Goal: Task Accomplishment & Management: Manage account settings

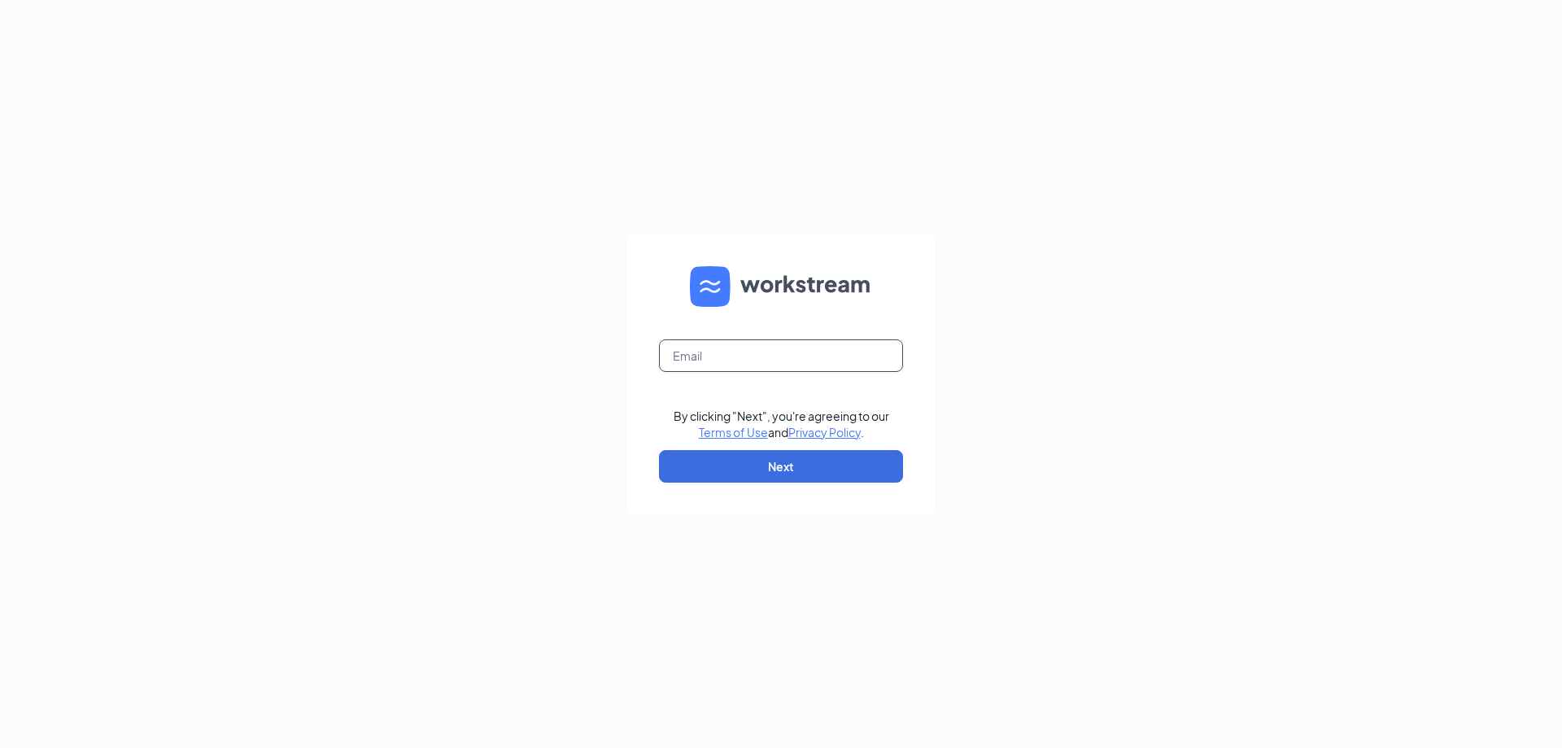
click at [783, 348] on input "text" at bounding box center [781, 355] width 244 height 33
click at [783, 348] on input "rs0353" at bounding box center [781, 355] width 244 height 33
type input "[EMAIL_ADDRESS][DOMAIN_NAME]"
click at [815, 460] on button "Next" at bounding box center [781, 466] width 244 height 33
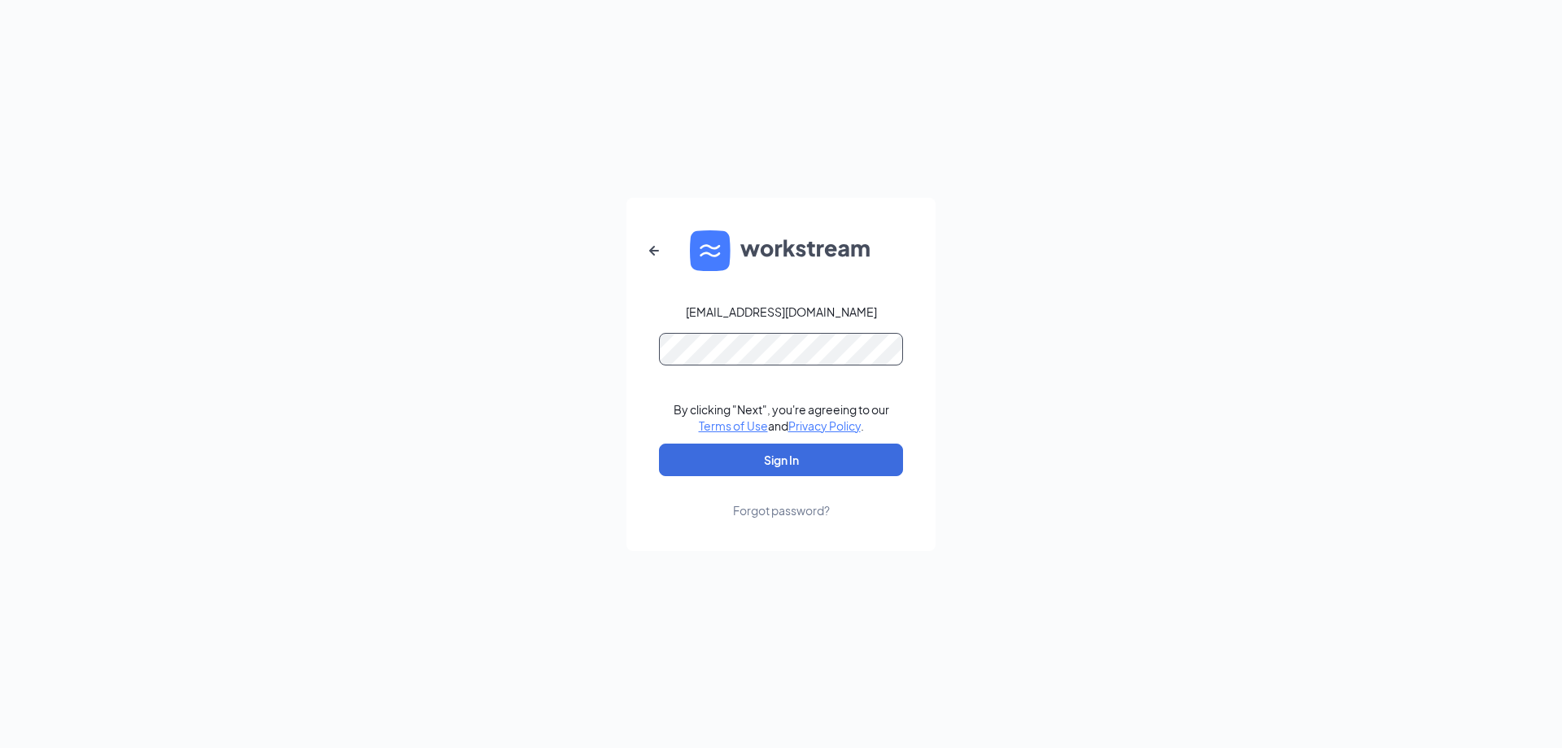
click at [659, 443] on button "Sign In" at bounding box center [781, 459] width 244 height 33
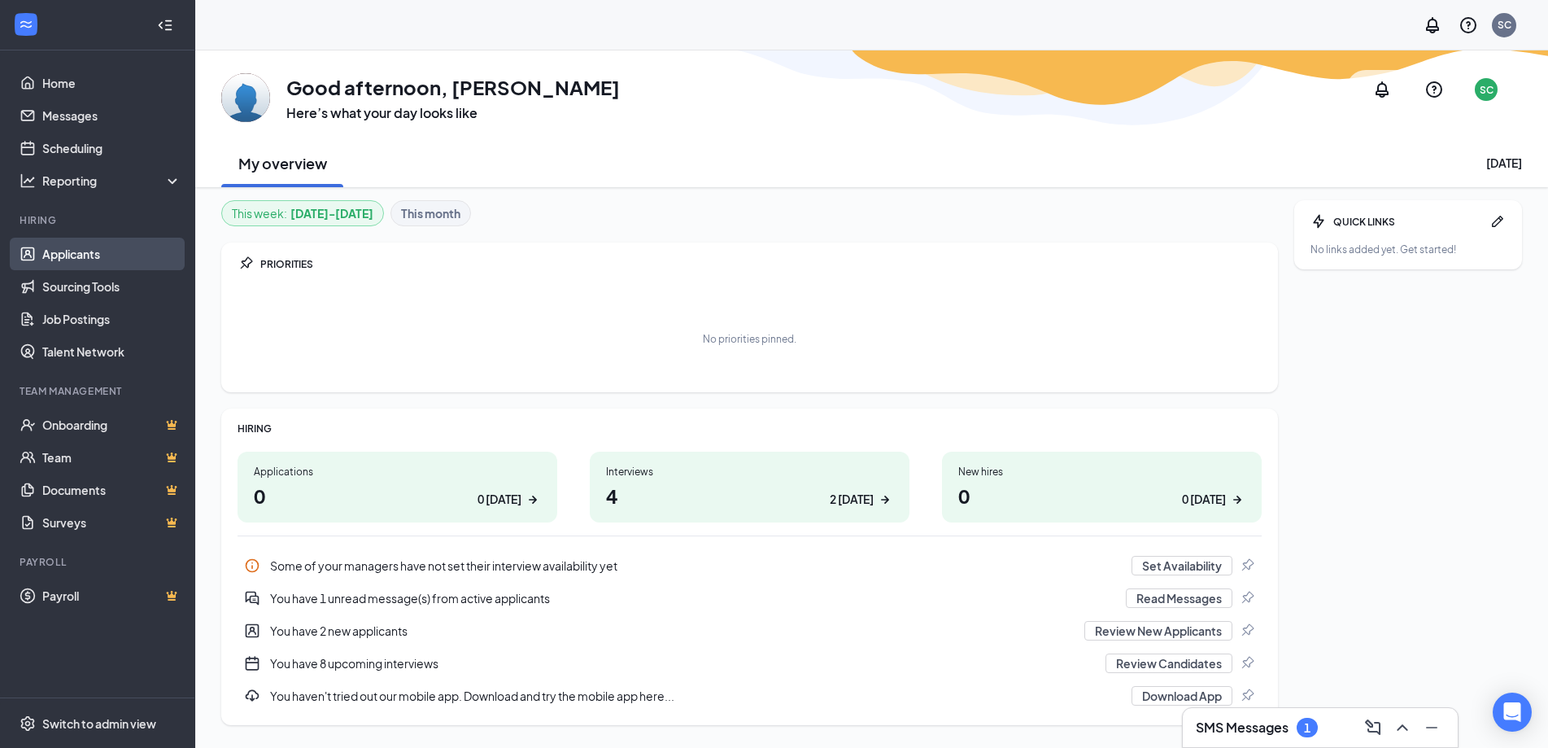
click at [68, 254] on link "Applicants" at bounding box center [111, 254] width 139 height 33
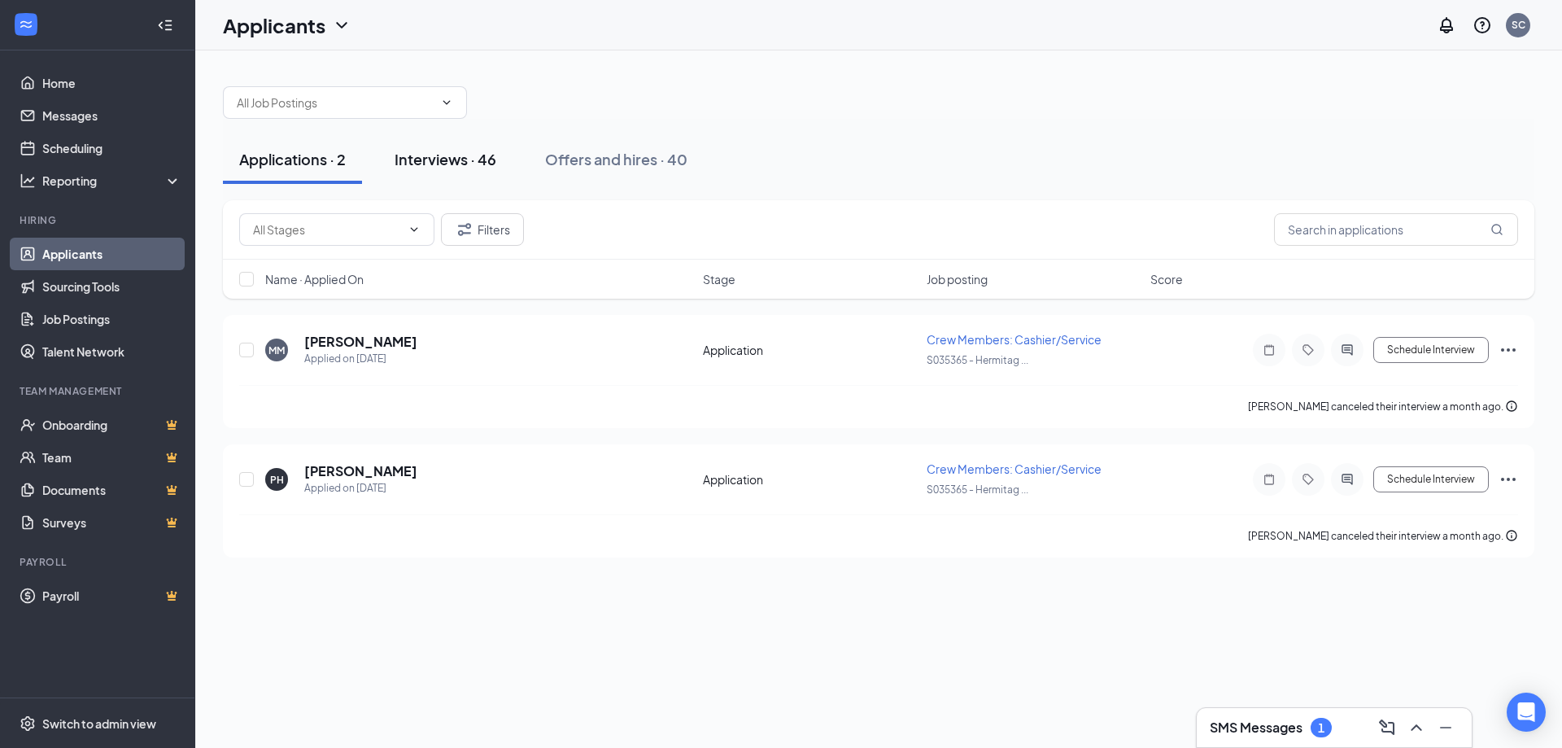
click at [480, 168] on div "Interviews · 46" at bounding box center [446, 159] width 102 height 20
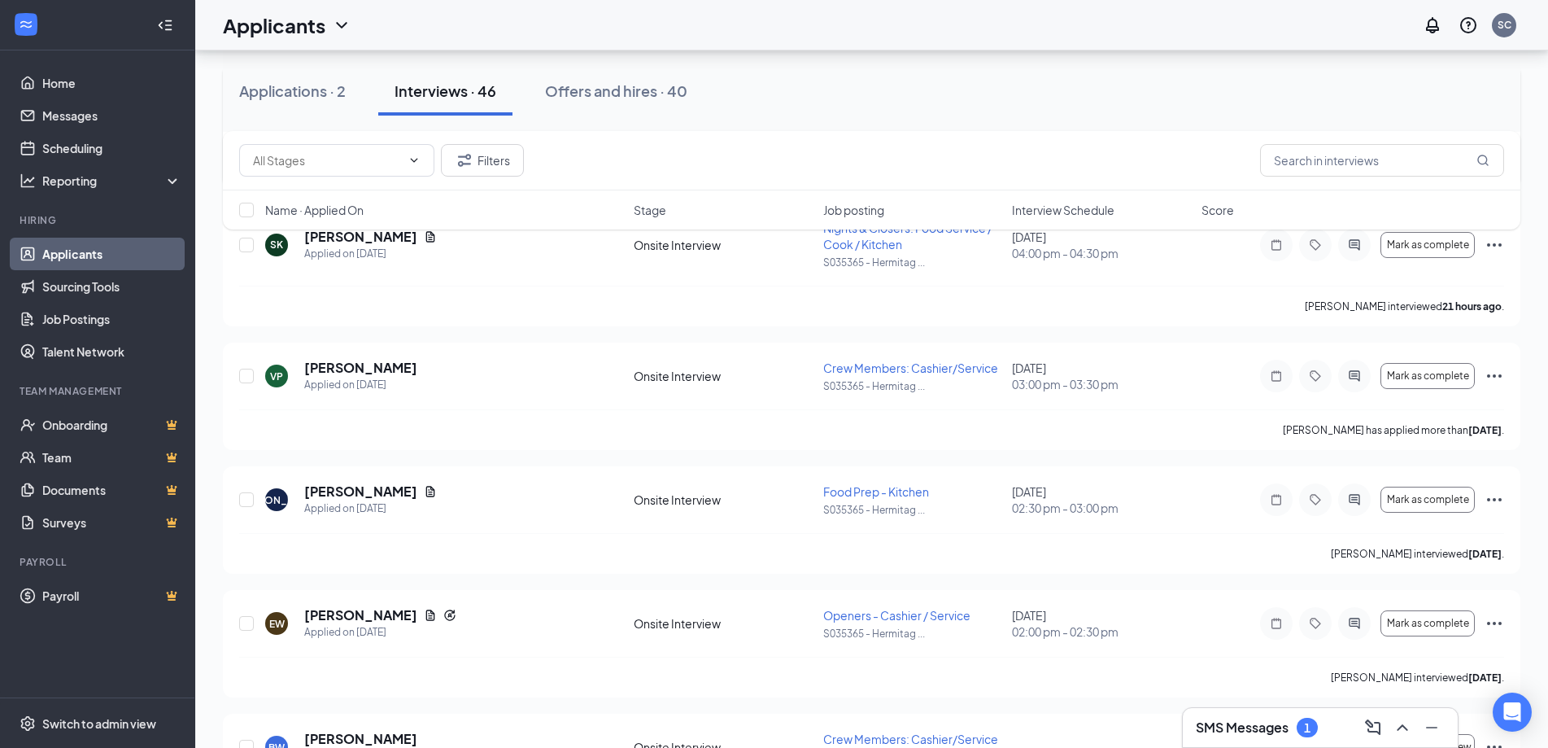
scroll to position [651, 0]
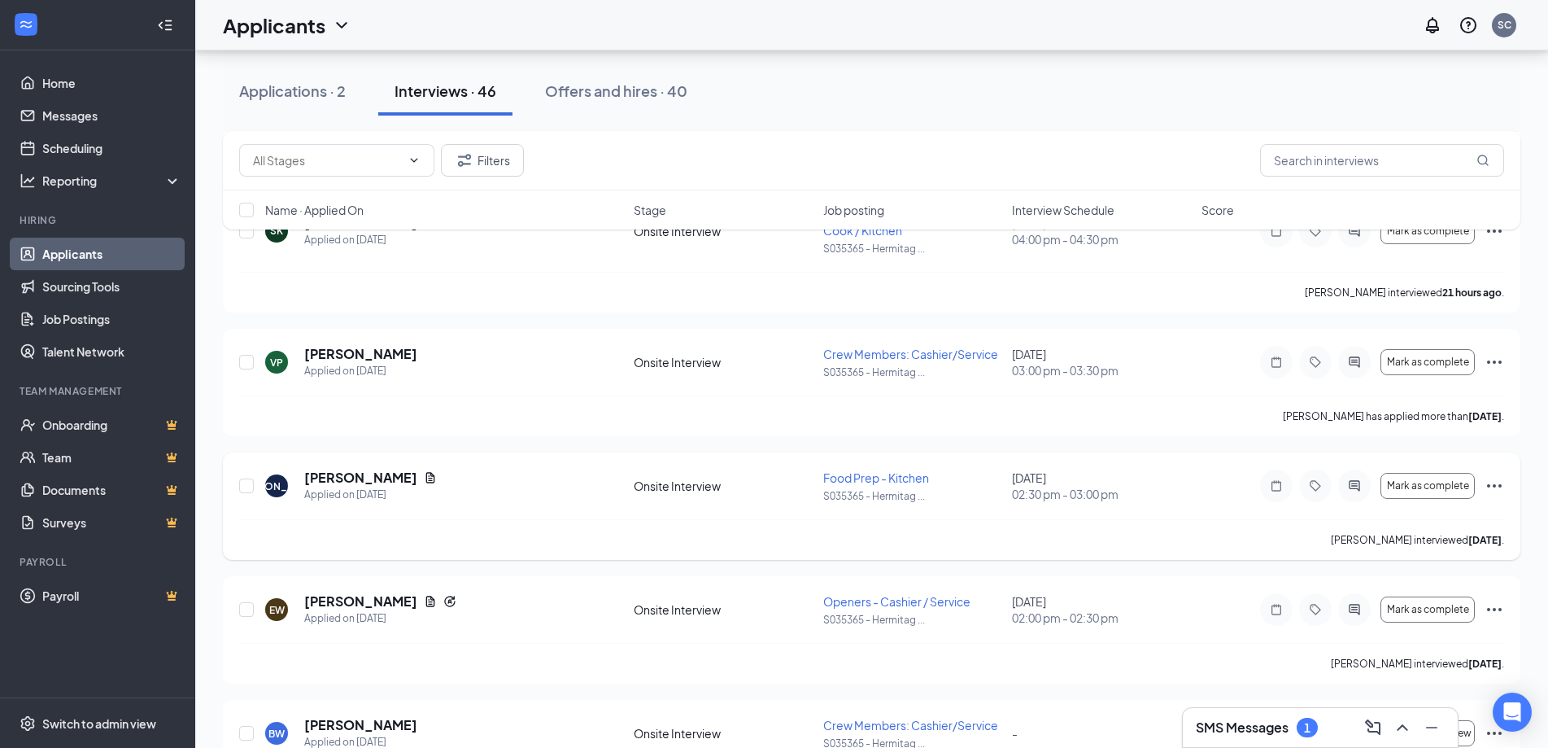
click at [1498, 483] on icon "Ellipses" at bounding box center [1495, 486] width 20 height 20
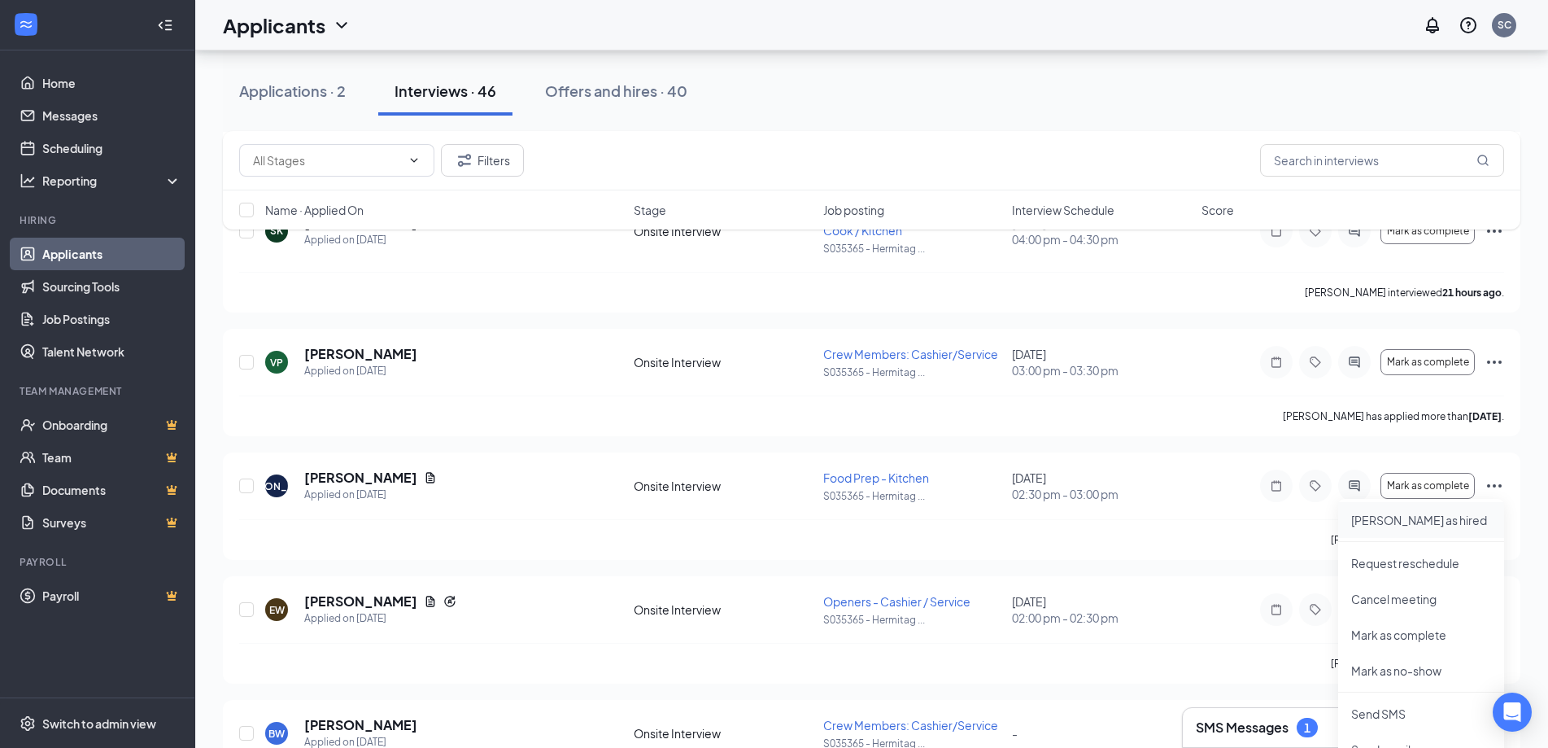
click at [1423, 518] on p "[PERSON_NAME] as hired" at bounding box center [1421, 520] width 140 height 16
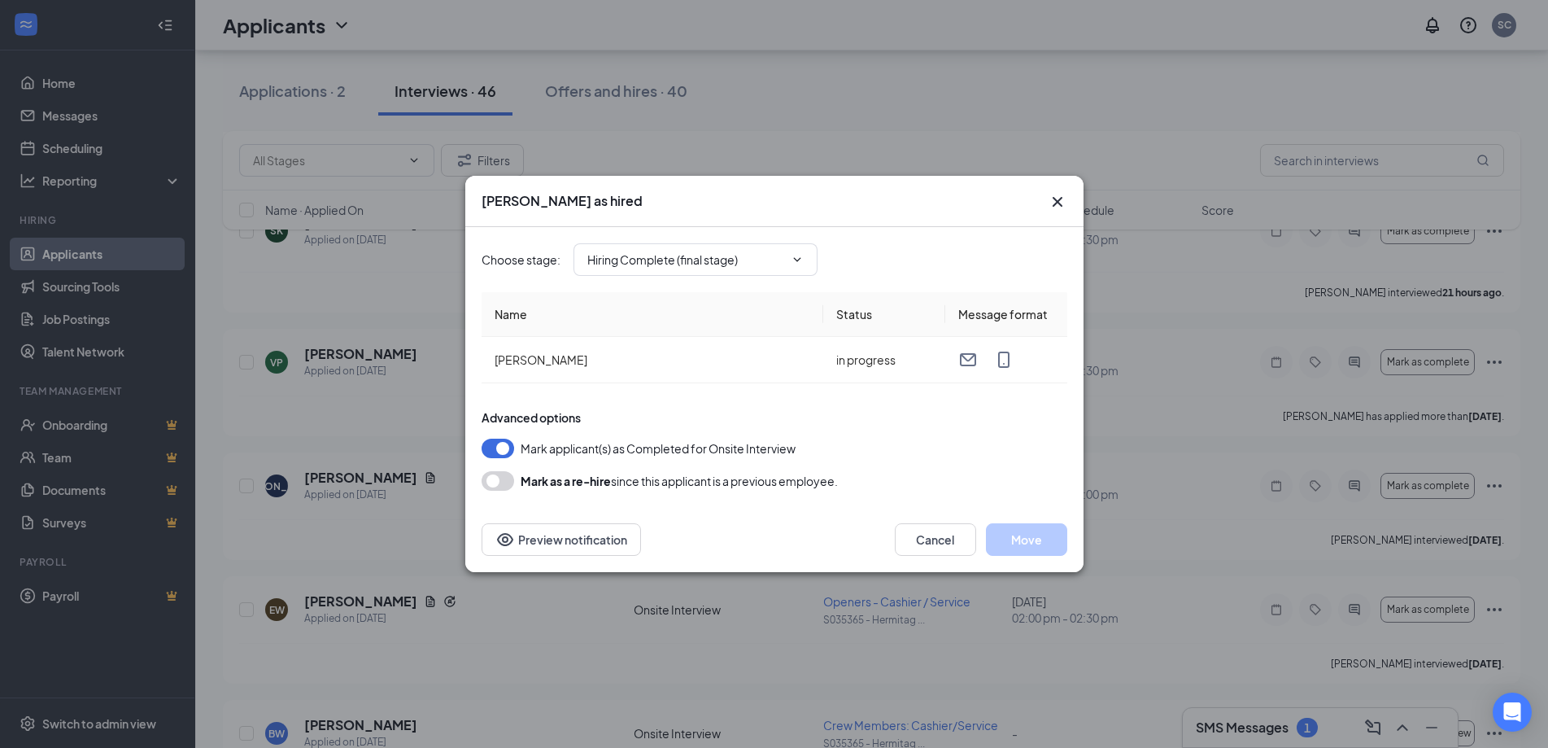
type input "Hiring Complete (final stage)"
click at [1015, 538] on button "Move" at bounding box center [1026, 539] width 81 height 33
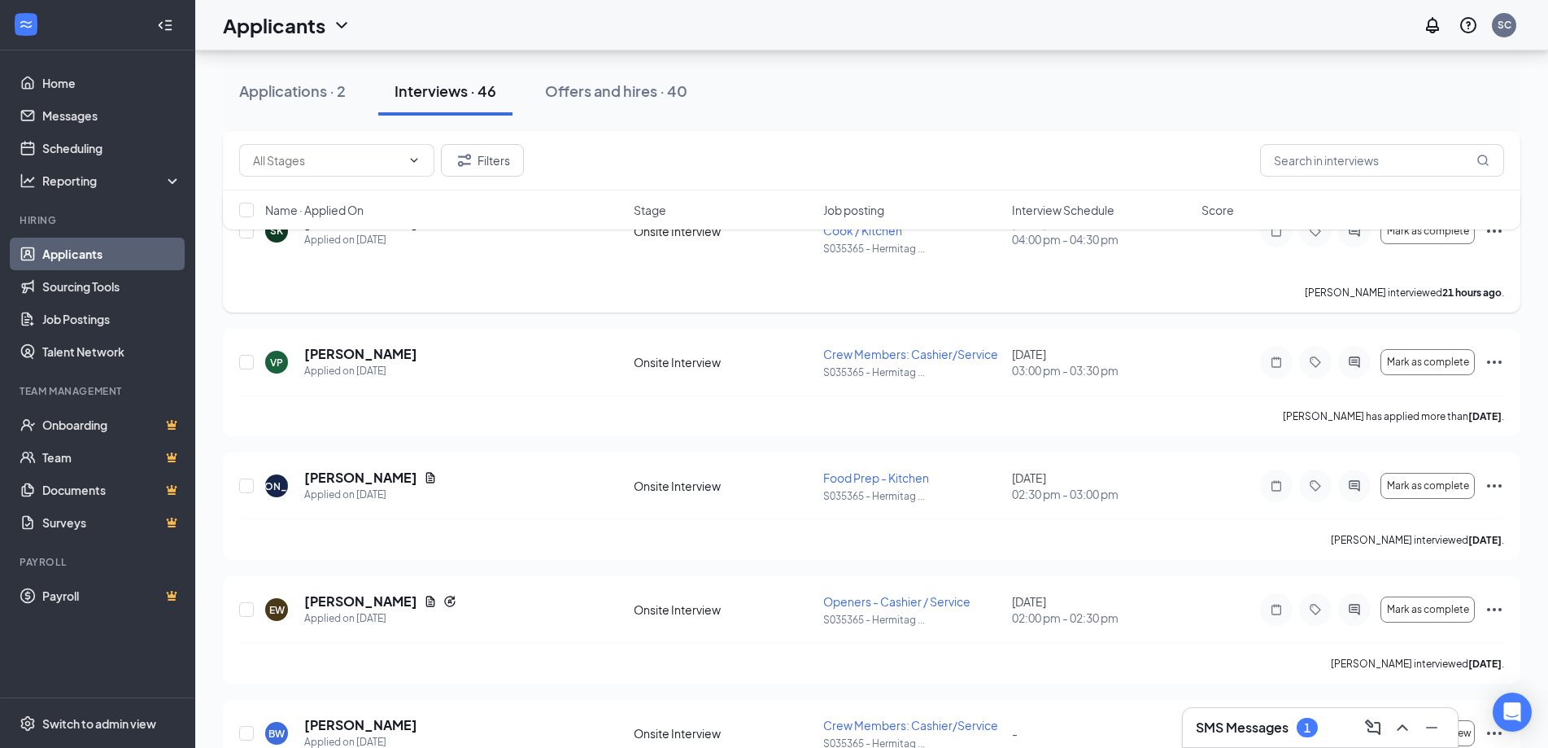
click at [684, 273] on div "[PERSON_NAME] interviewed 21 hours ago ." at bounding box center [871, 292] width 1265 height 41
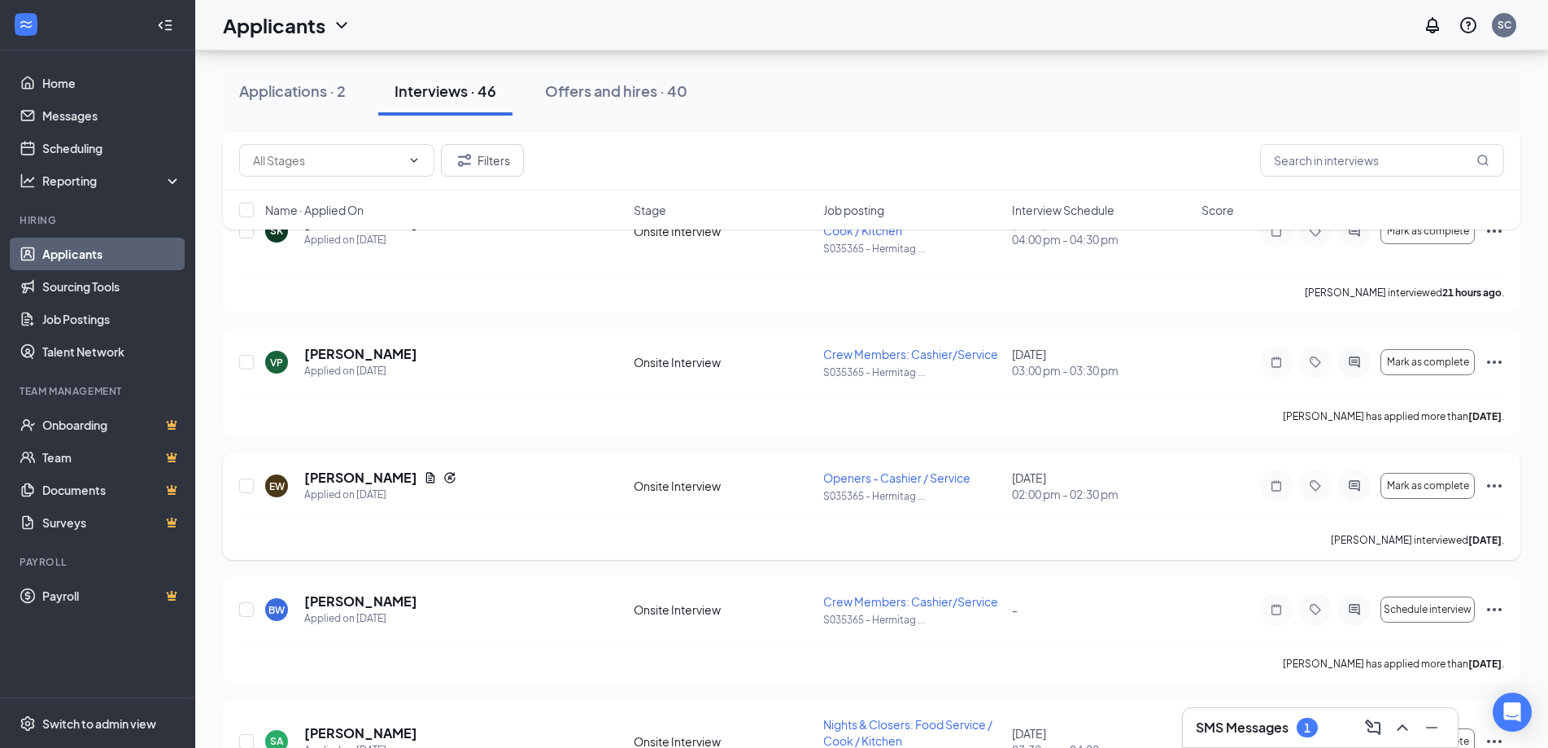
click at [1490, 488] on icon "Ellipses" at bounding box center [1495, 486] width 20 height 20
click at [1447, 491] on span "Mark as complete" at bounding box center [1428, 485] width 82 height 11
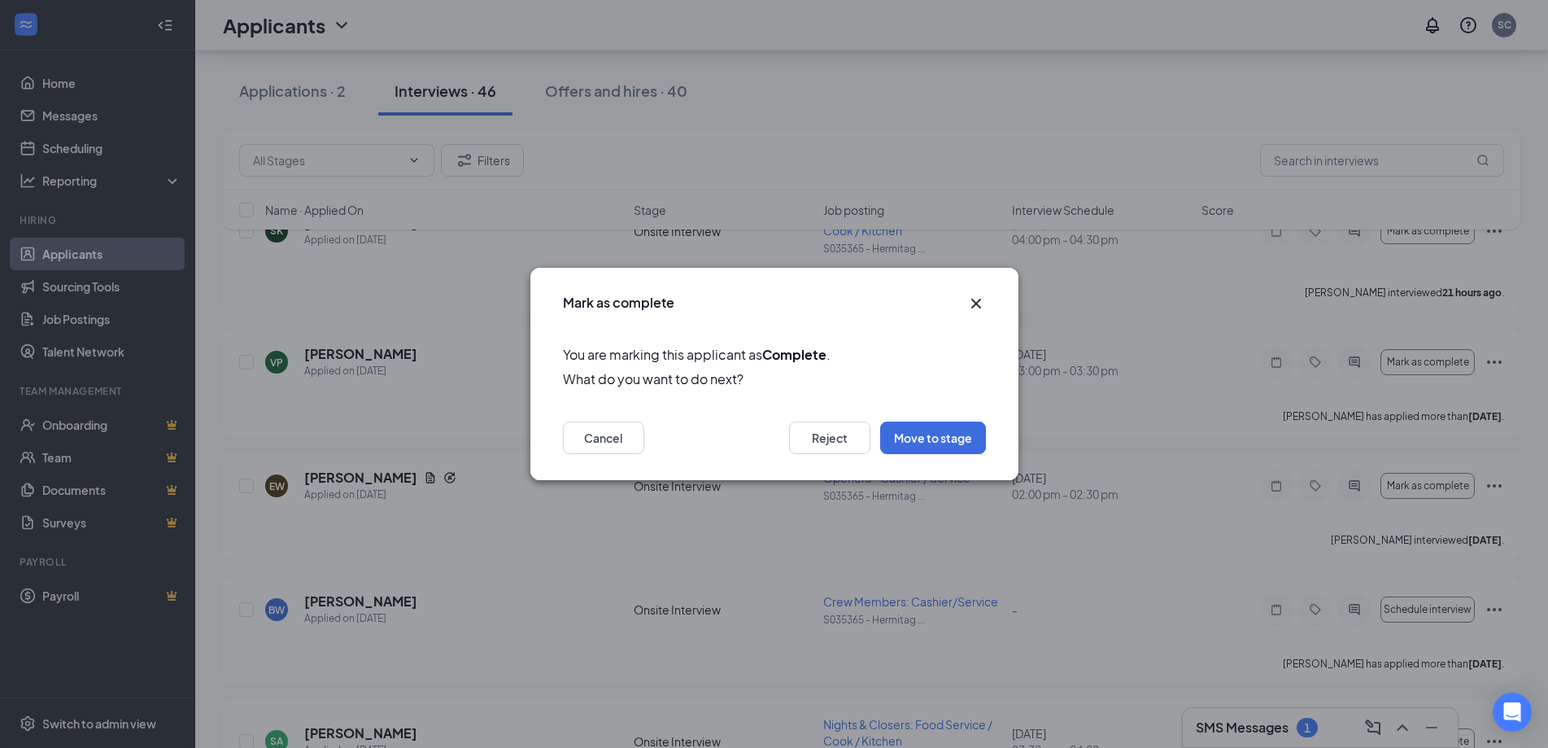
click at [987, 308] on div "Mark as complete" at bounding box center [774, 298] width 488 height 60
click at [984, 299] on icon "Cross" at bounding box center [977, 304] width 20 height 20
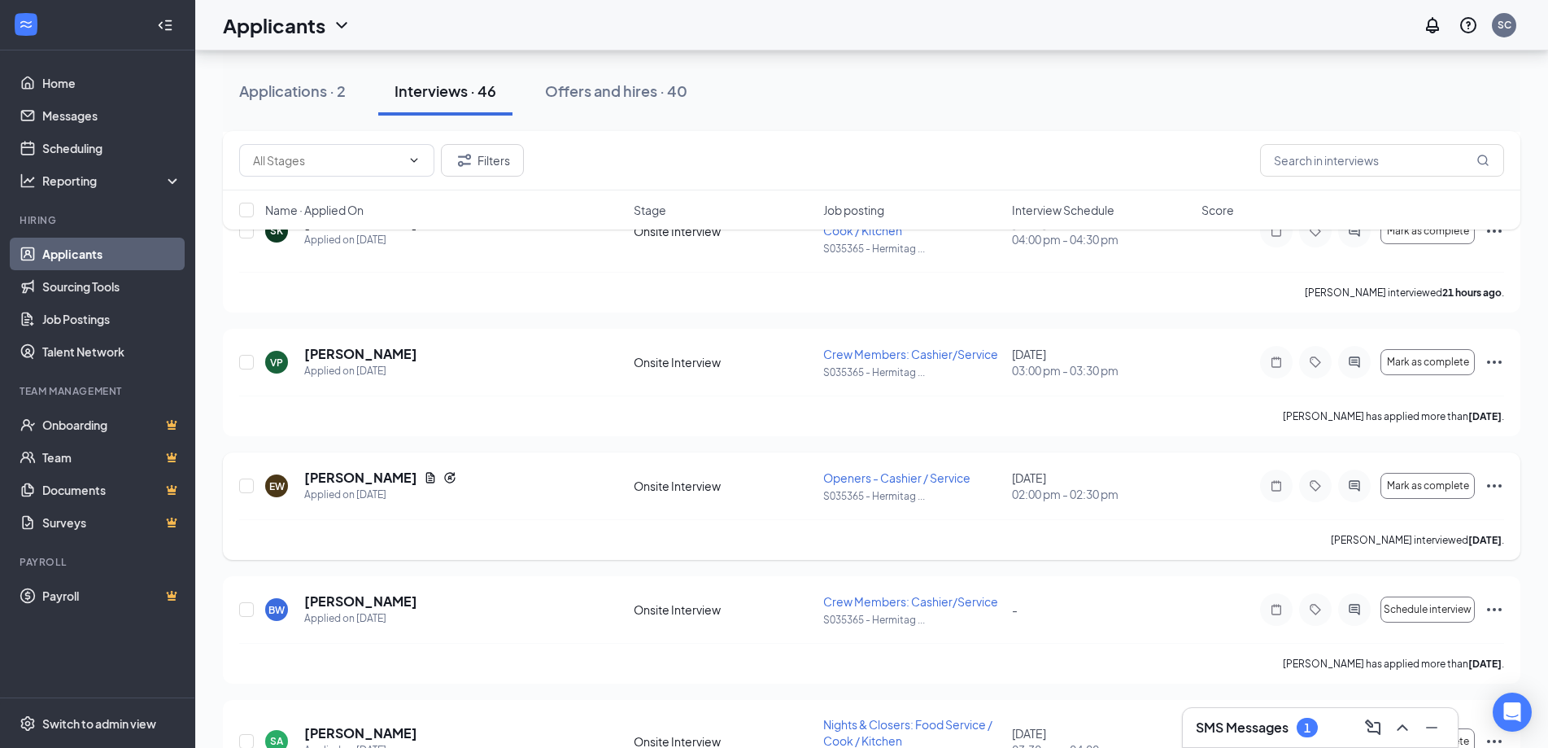
click at [1490, 487] on icon "Ellipses" at bounding box center [1495, 486] width 20 height 20
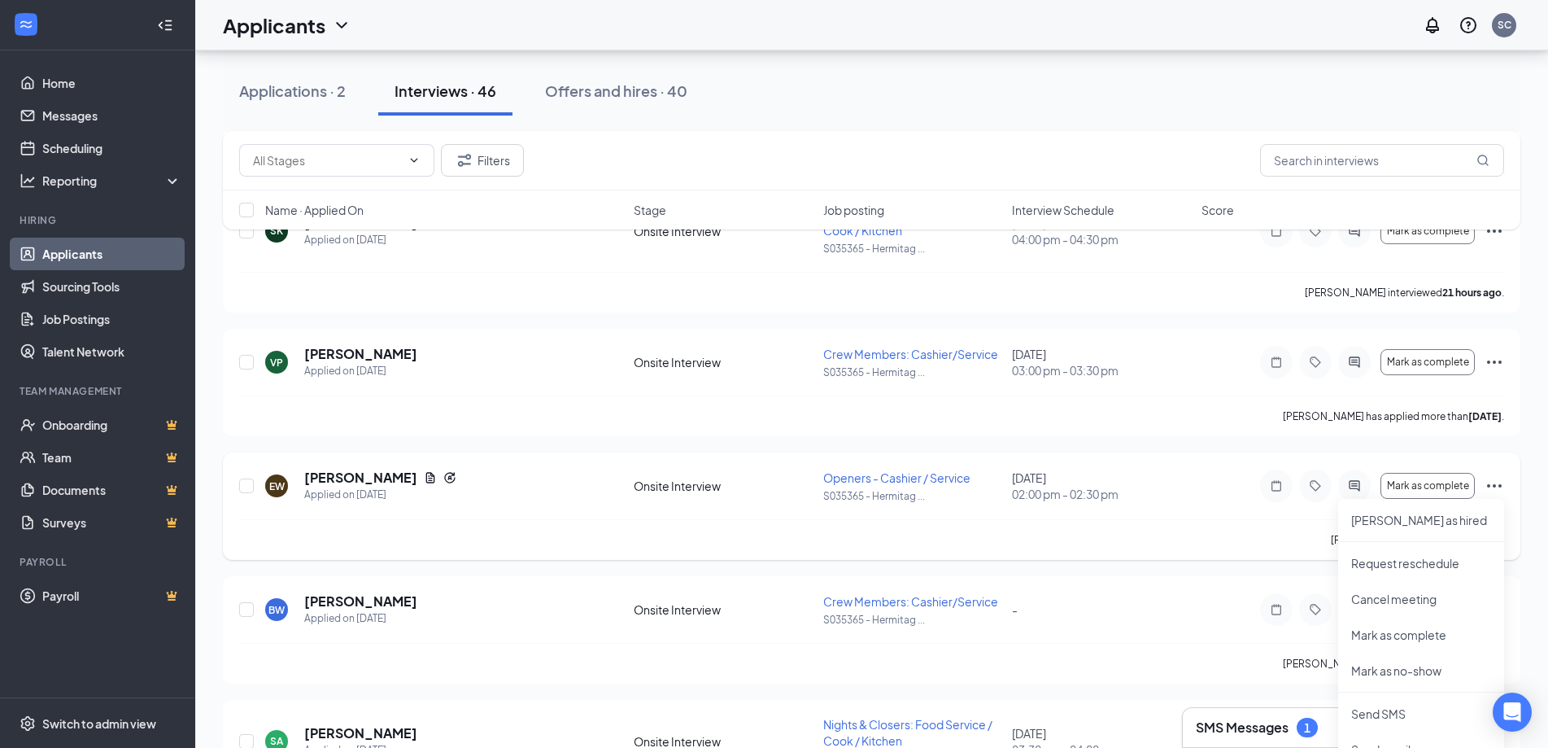
click at [1065, 539] on div "[PERSON_NAME] interviewed [DATE] ." at bounding box center [871, 539] width 1265 height 41
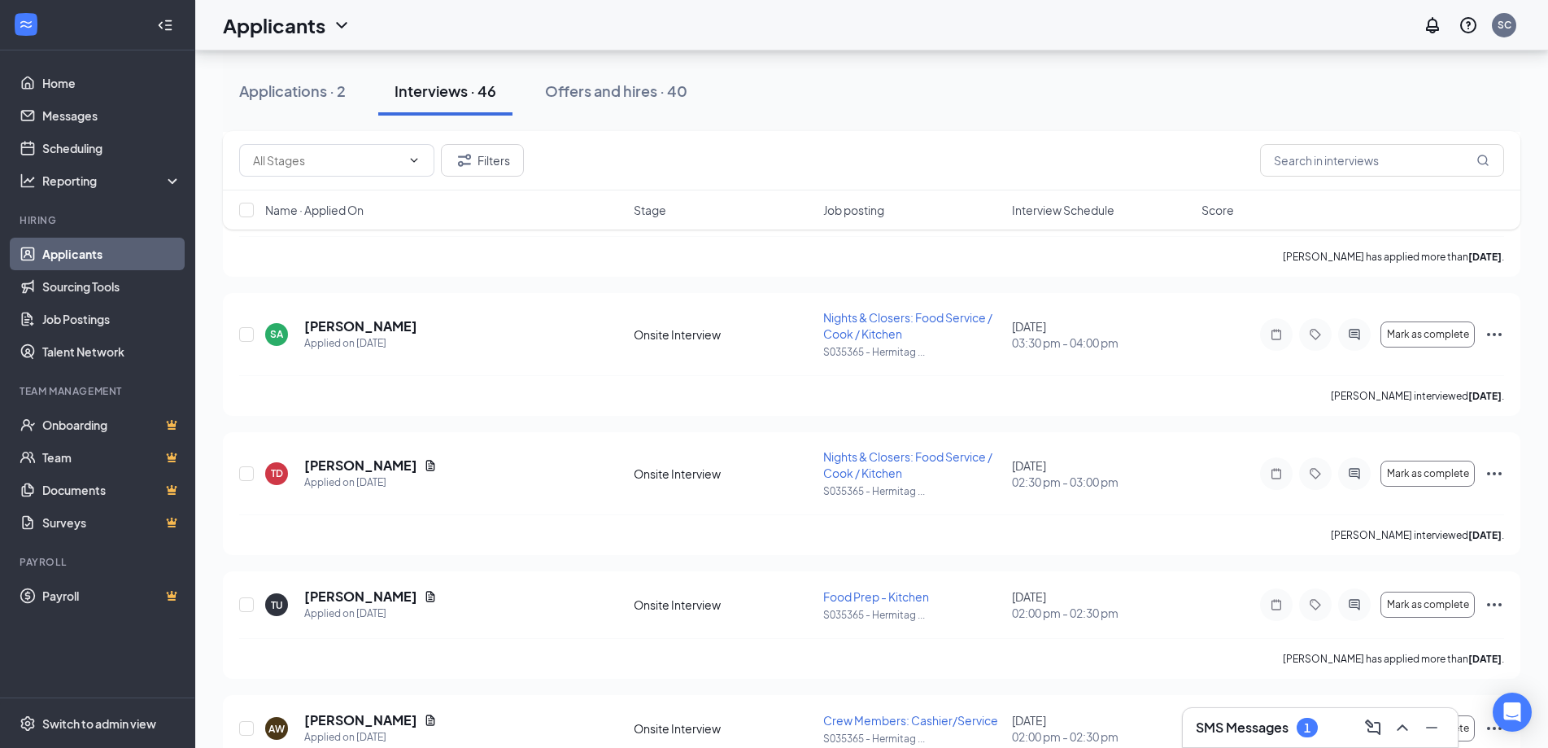
scroll to position [1220, 0]
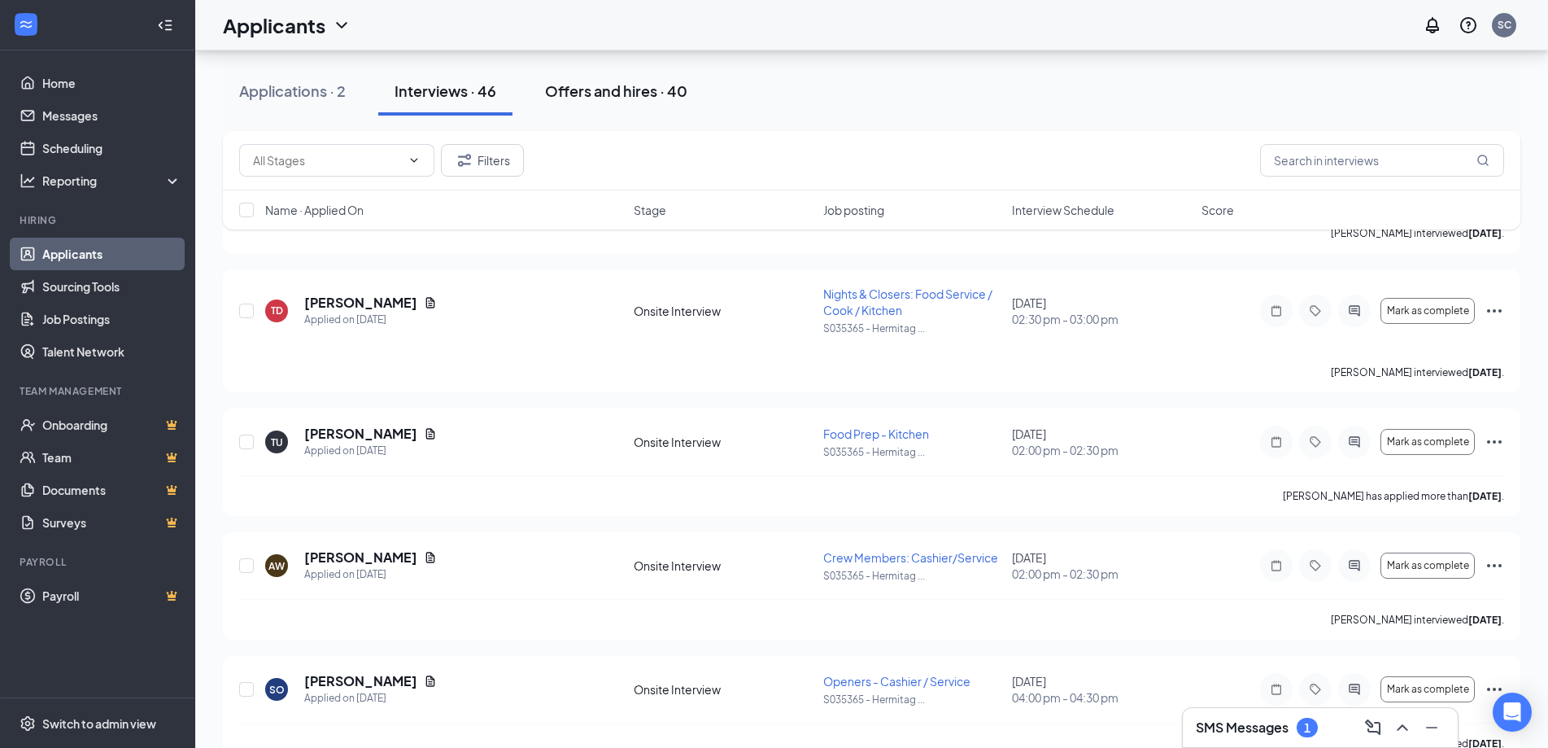
click at [658, 98] on div "Offers and hires · 40" at bounding box center [616, 91] width 142 height 20
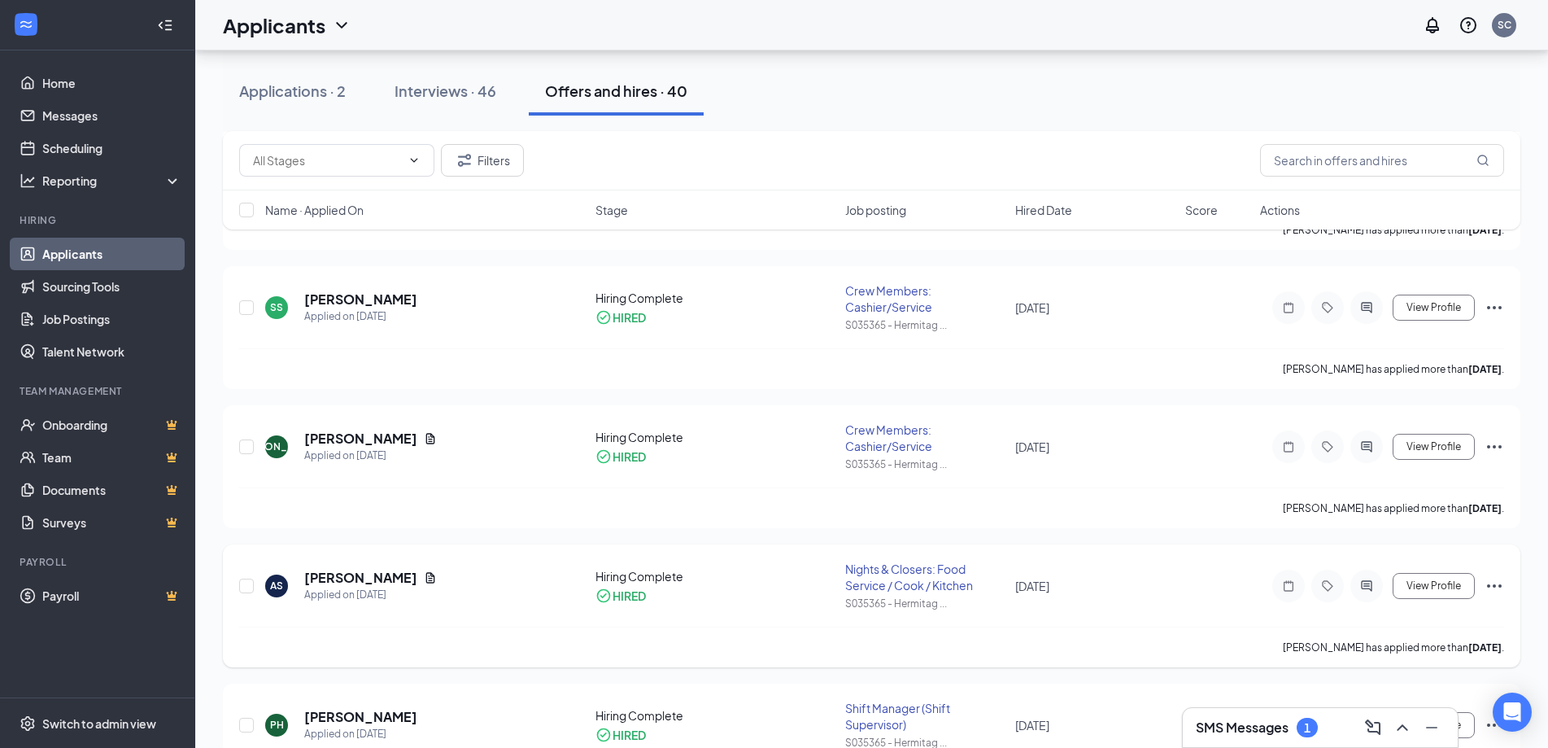
scroll to position [325, 0]
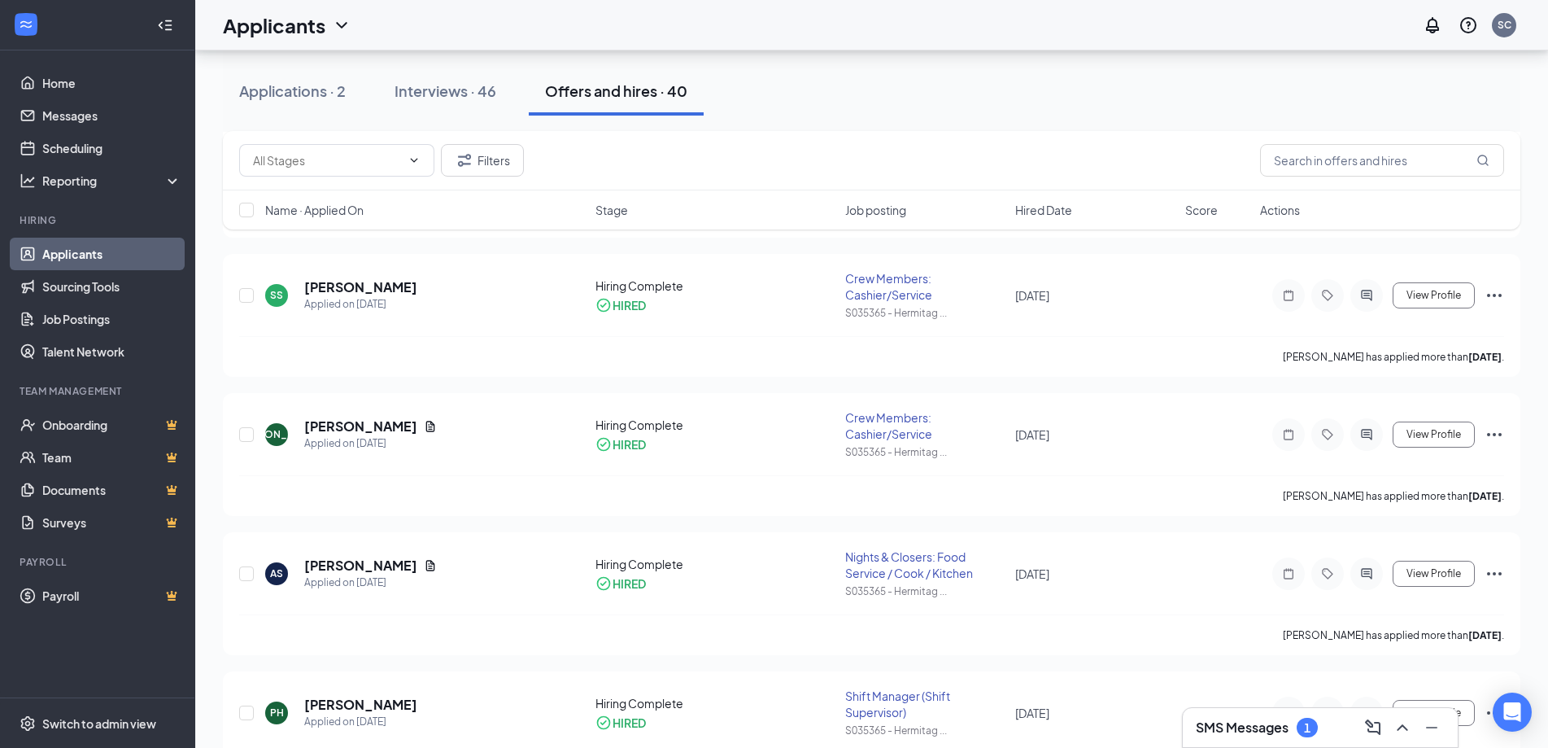
click at [1269, 724] on h3 "SMS Messages" at bounding box center [1242, 727] width 93 height 18
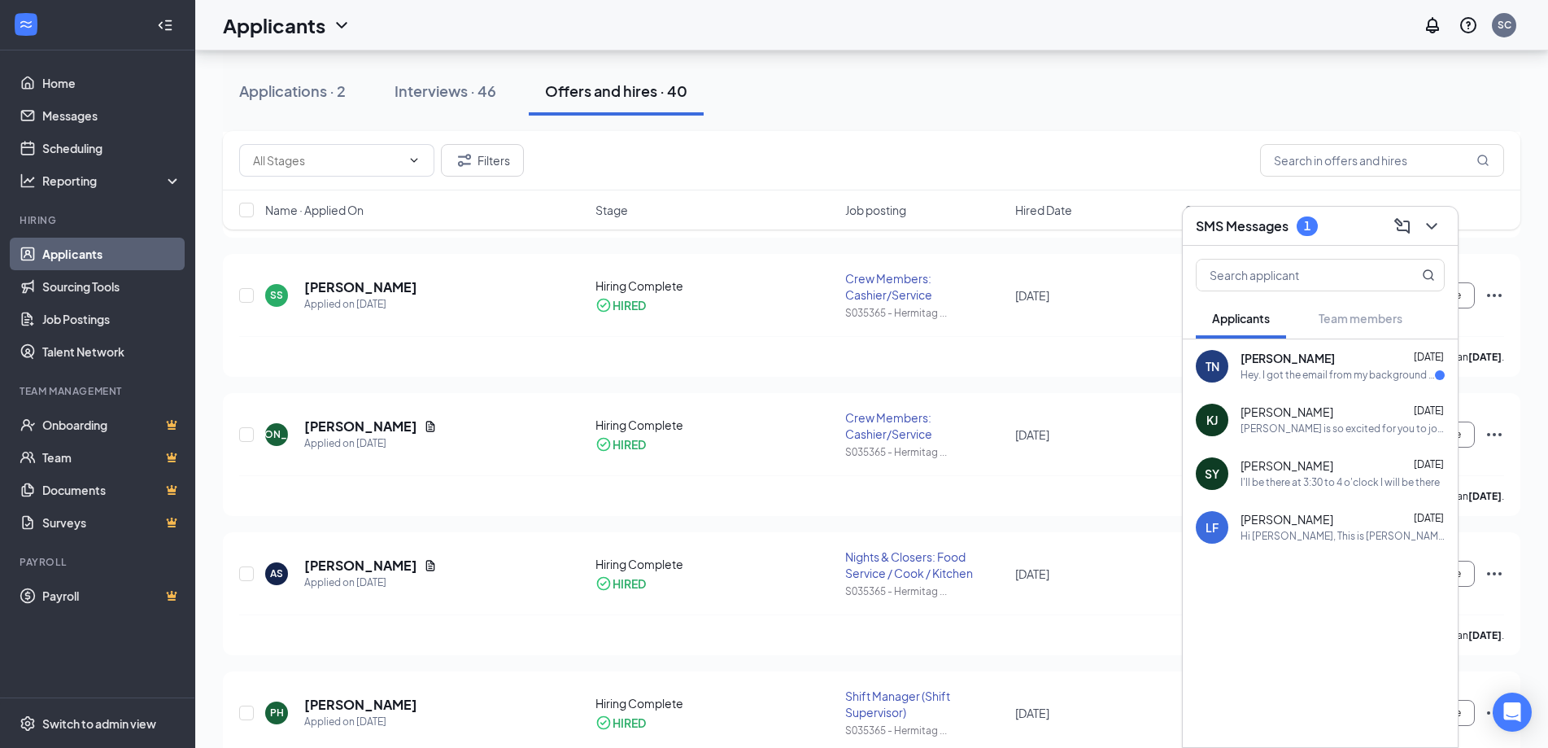
click at [1322, 373] on div "Hey. I got the email from my background check. Do I need to forward it to you g…" at bounding box center [1338, 376] width 194 height 14
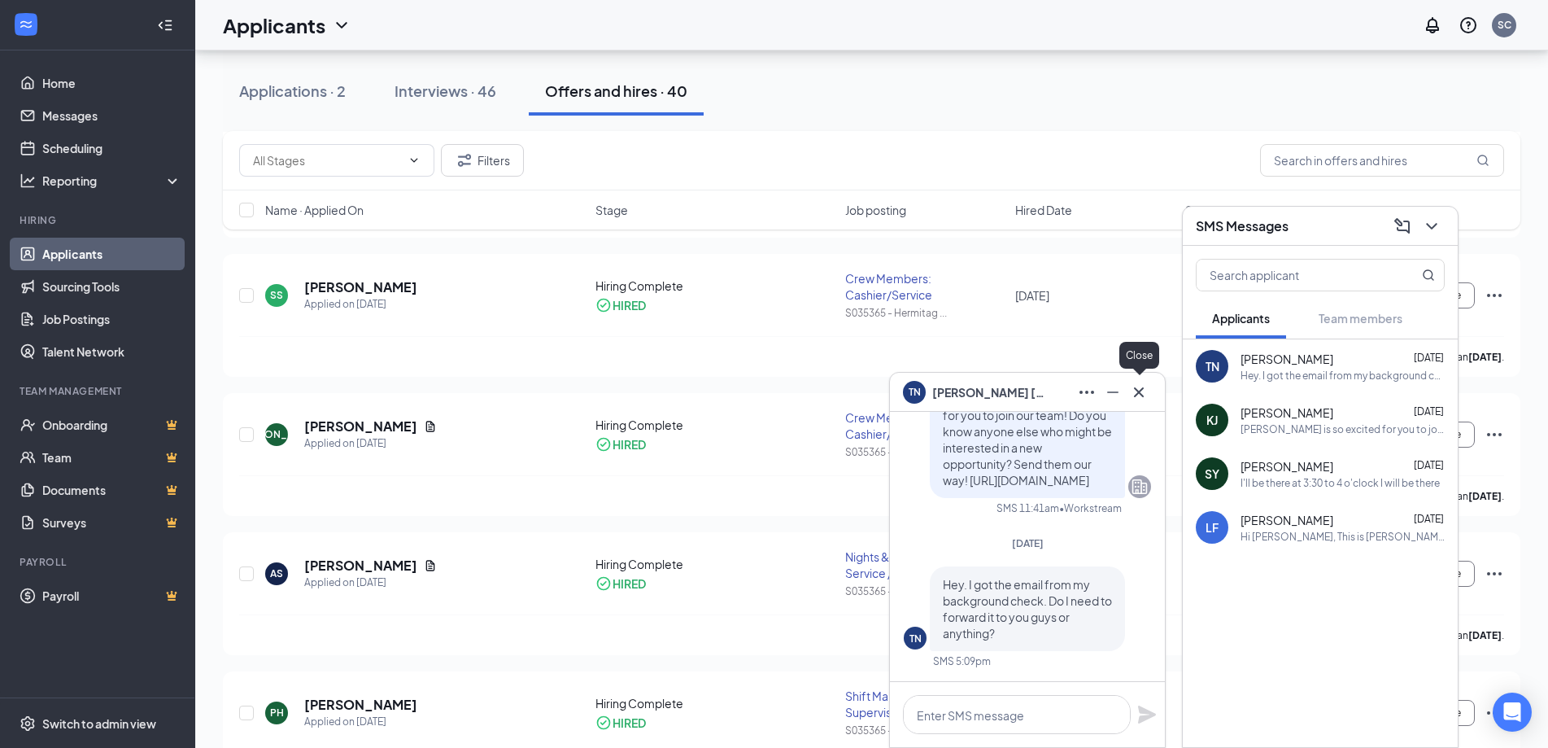
click at [1141, 390] on icon "Cross" at bounding box center [1139, 391] width 10 height 10
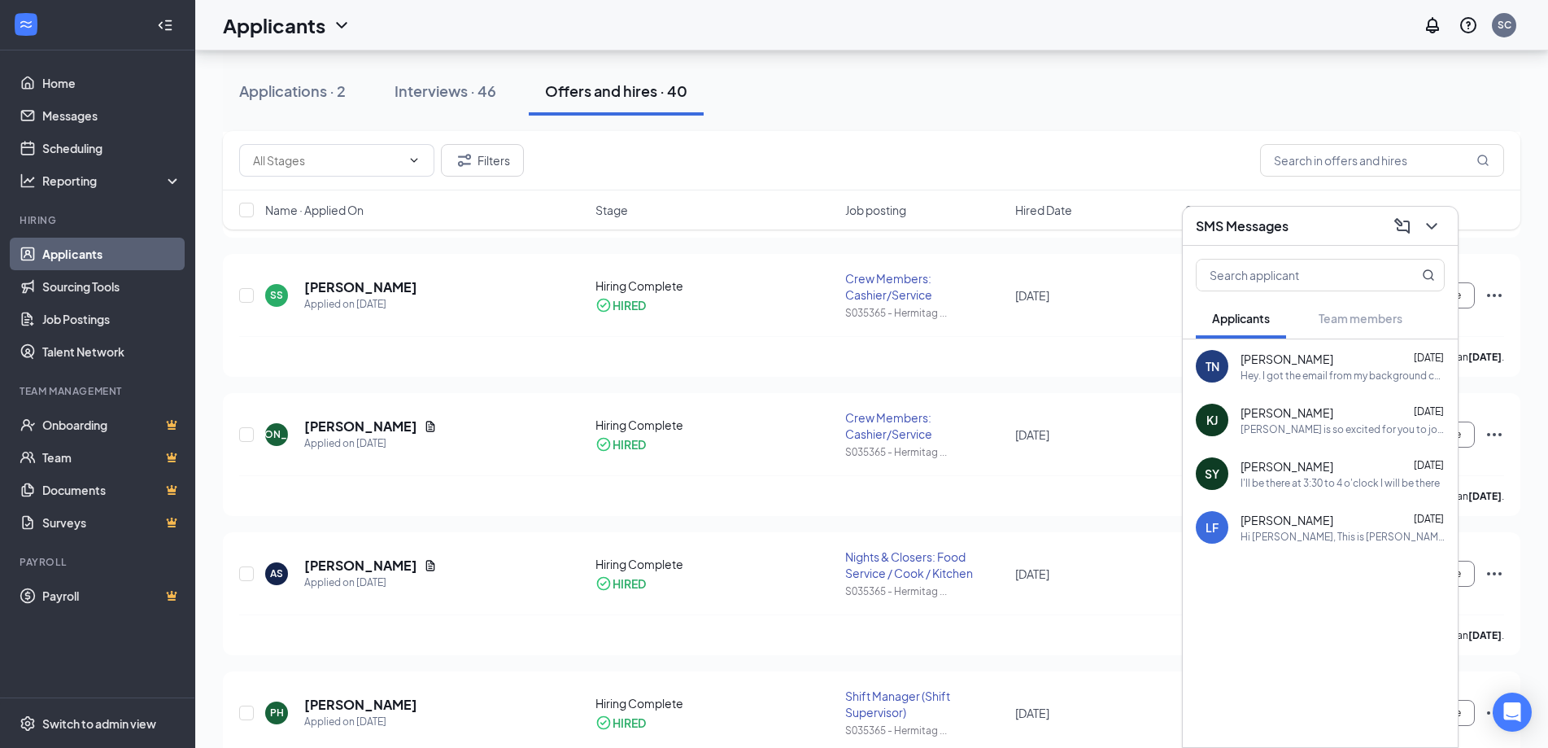
click at [1425, 227] on icon "ChevronDown" at bounding box center [1432, 226] width 20 height 20
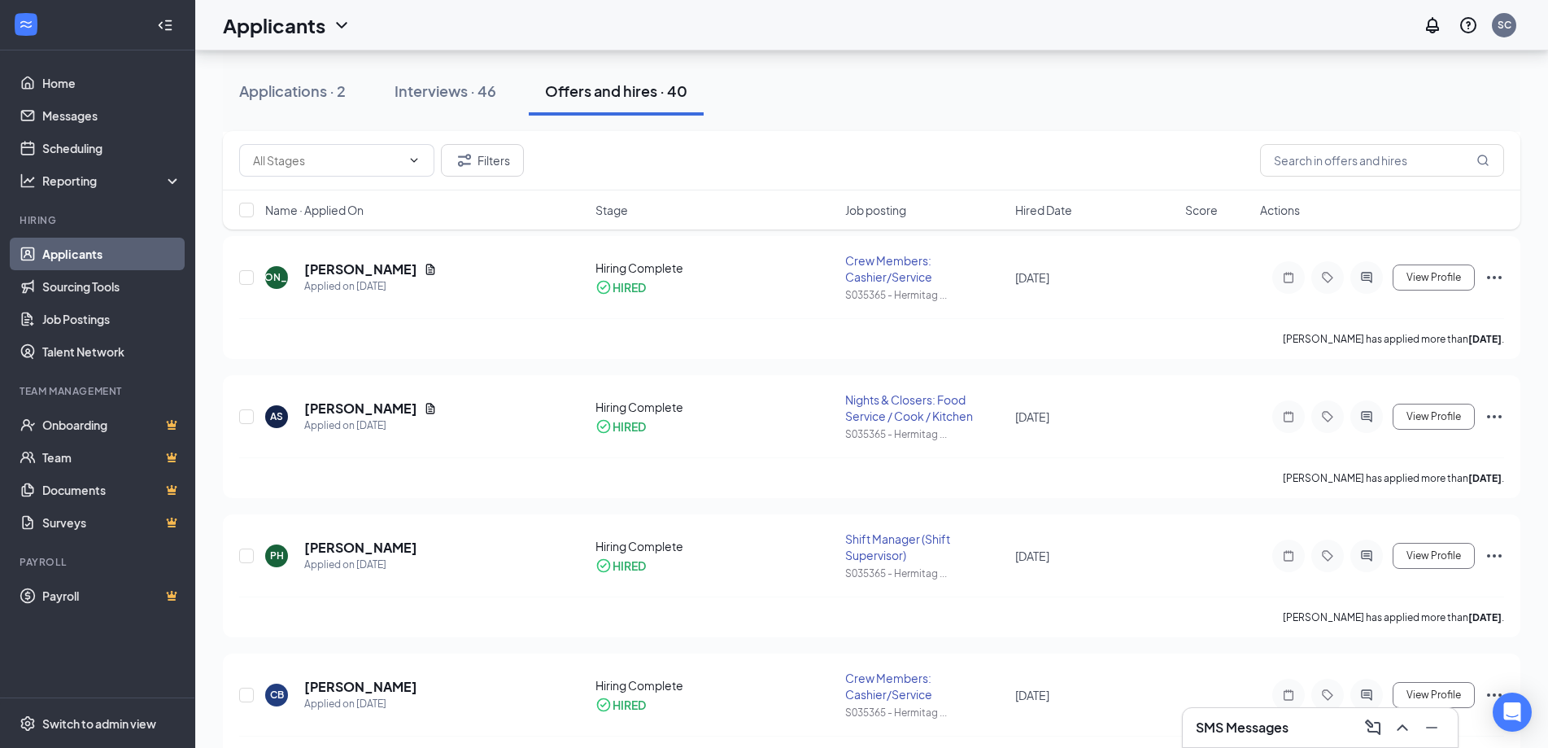
scroll to position [0, 0]
